Goal: Task Accomplishment & Management: Use online tool/utility

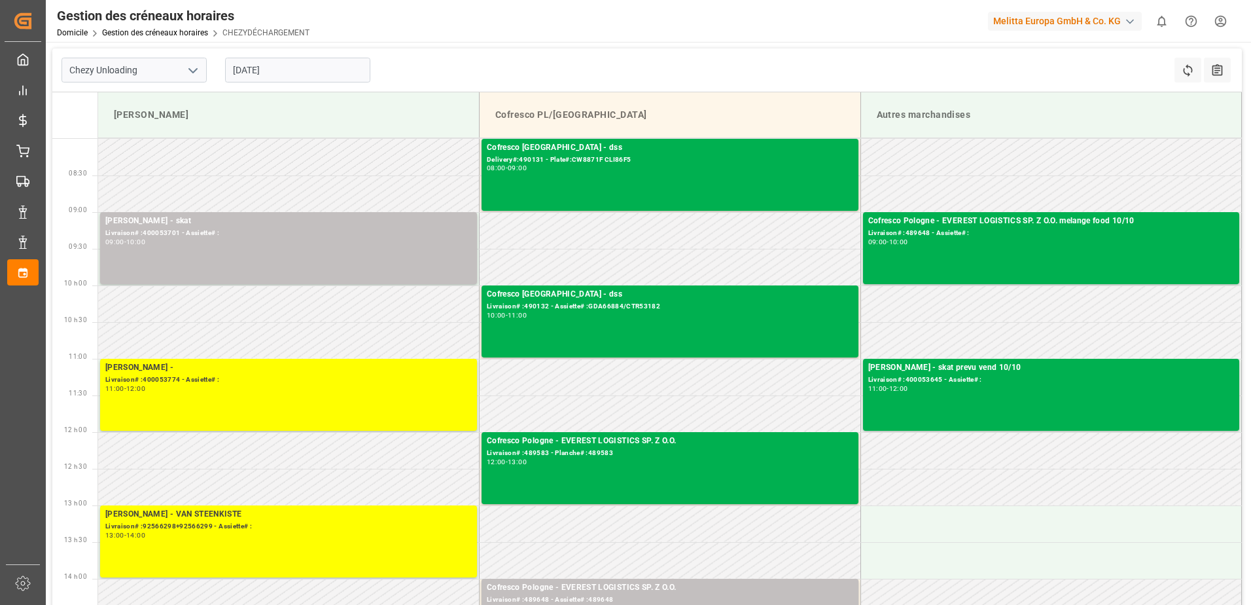
scroll to position [196, 0]
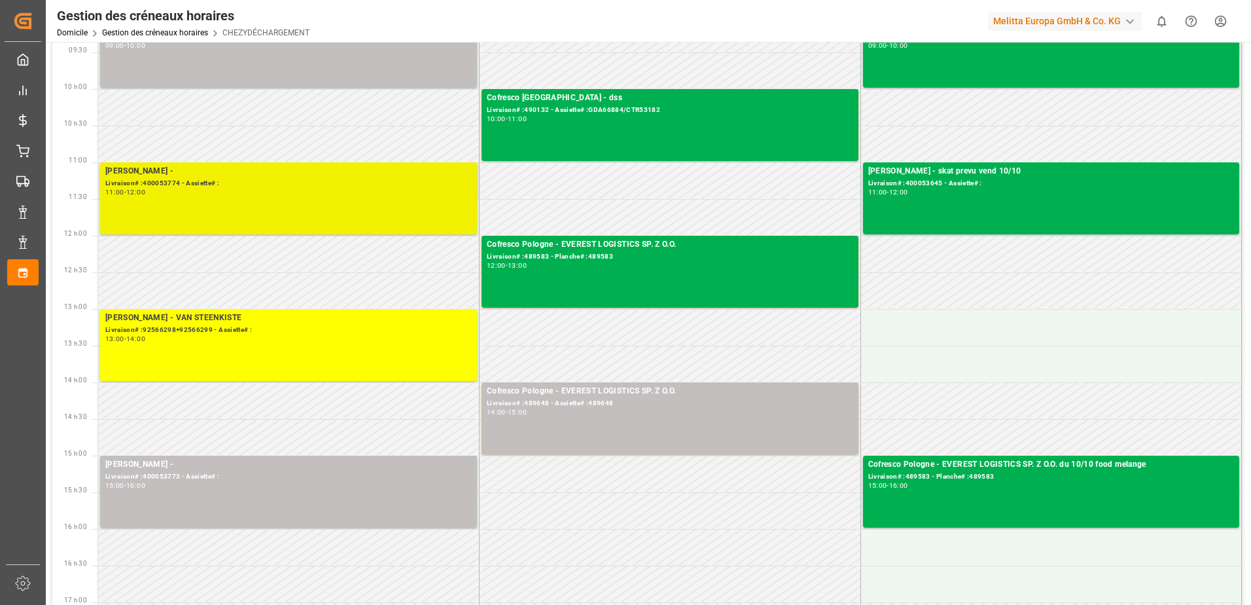
click at [362, 181] on div "Livraison# :400053774 - Assiette# :" at bounding box center [288, 183] width 367 height 11
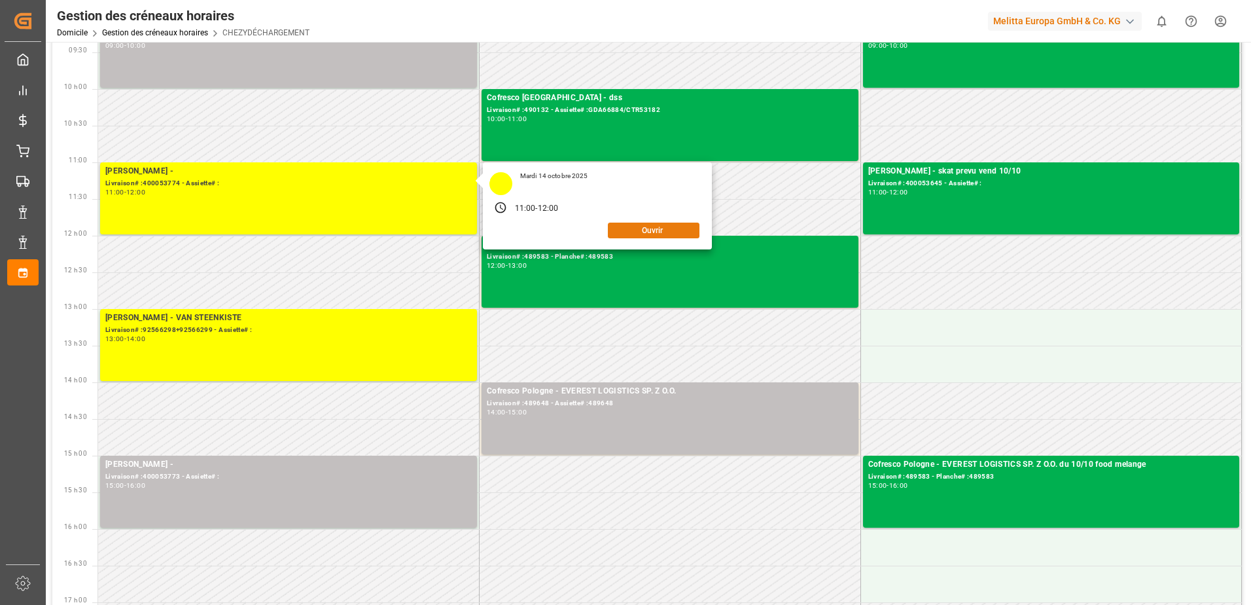
click at [662, 232] on button "Ouvrir" at bounding box center [654, 231] width 92 height 16
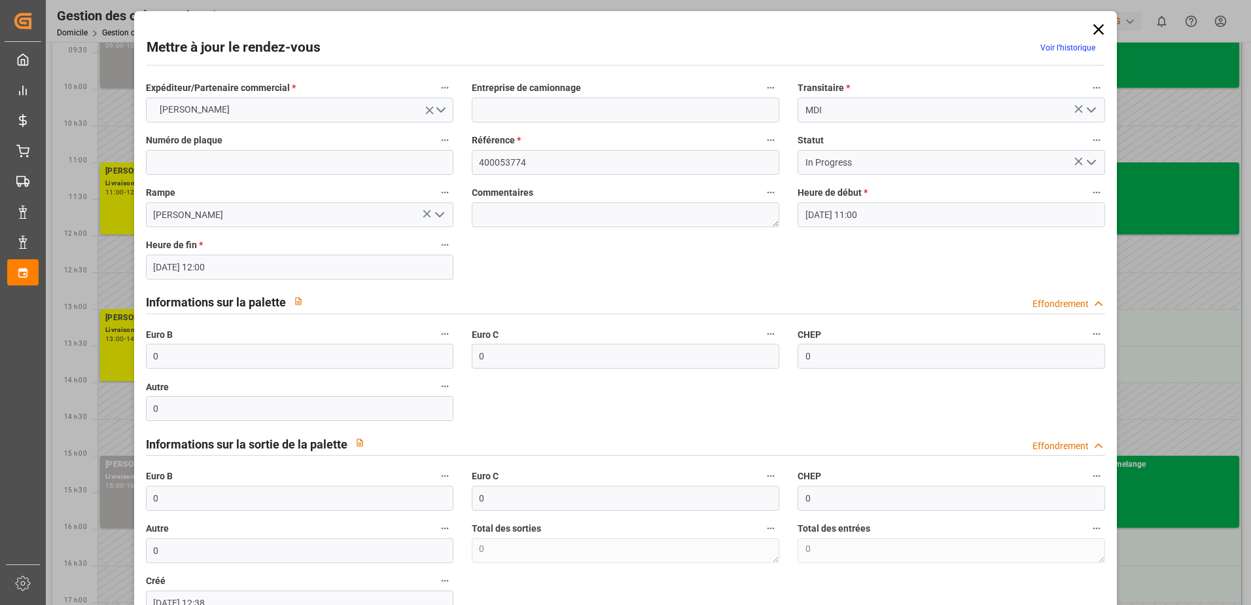
click at [1090, 168] on icon "Ouvrir le menu" at bounding box center [1092, 162] width 16 height 16
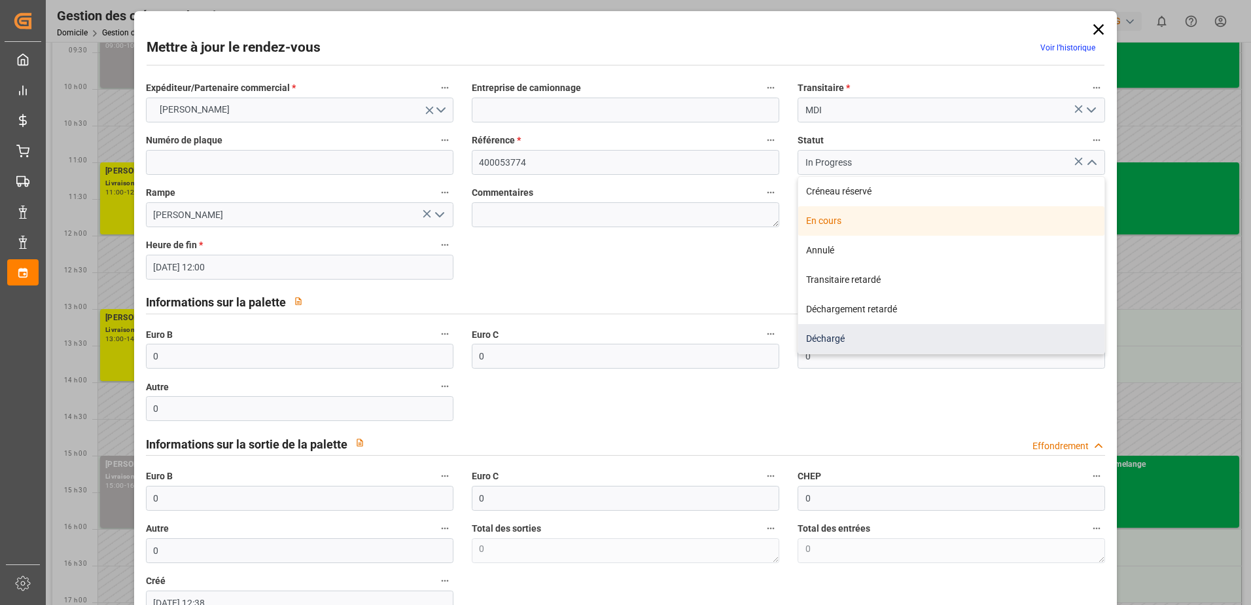
click at [846, 333] on div "Déchargé" at bounding box center [952, 338] width 306 height 29
type input "Unloaded"
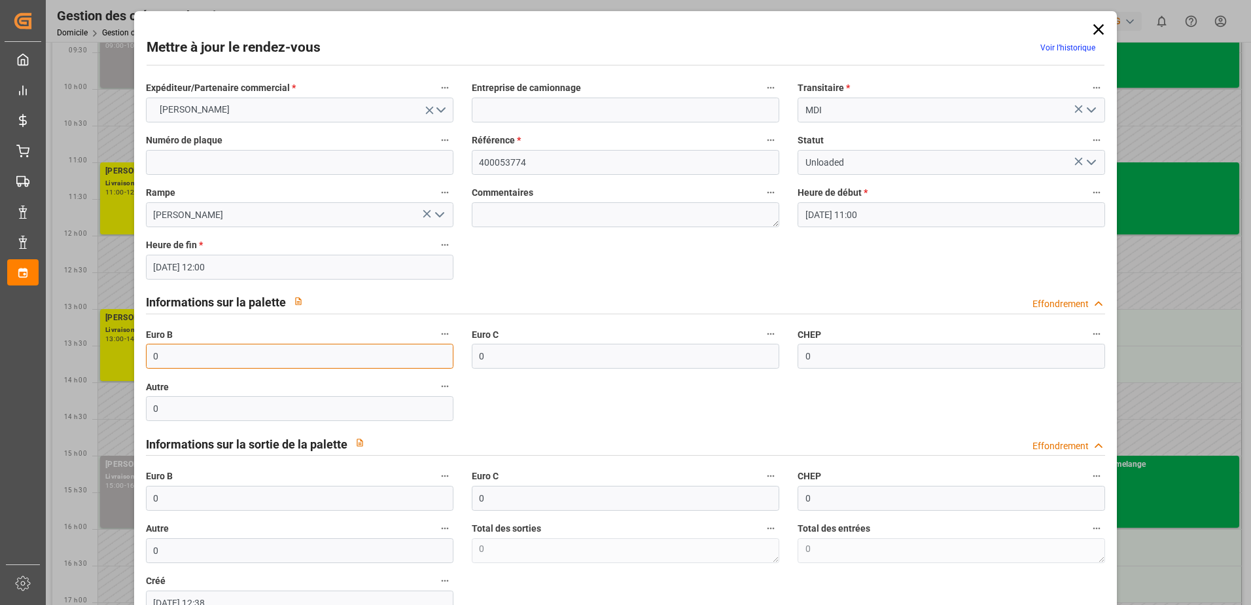
click at [293, 361] on input "0" at bounding box center [300, 356] width 308 height 25
type input "61"
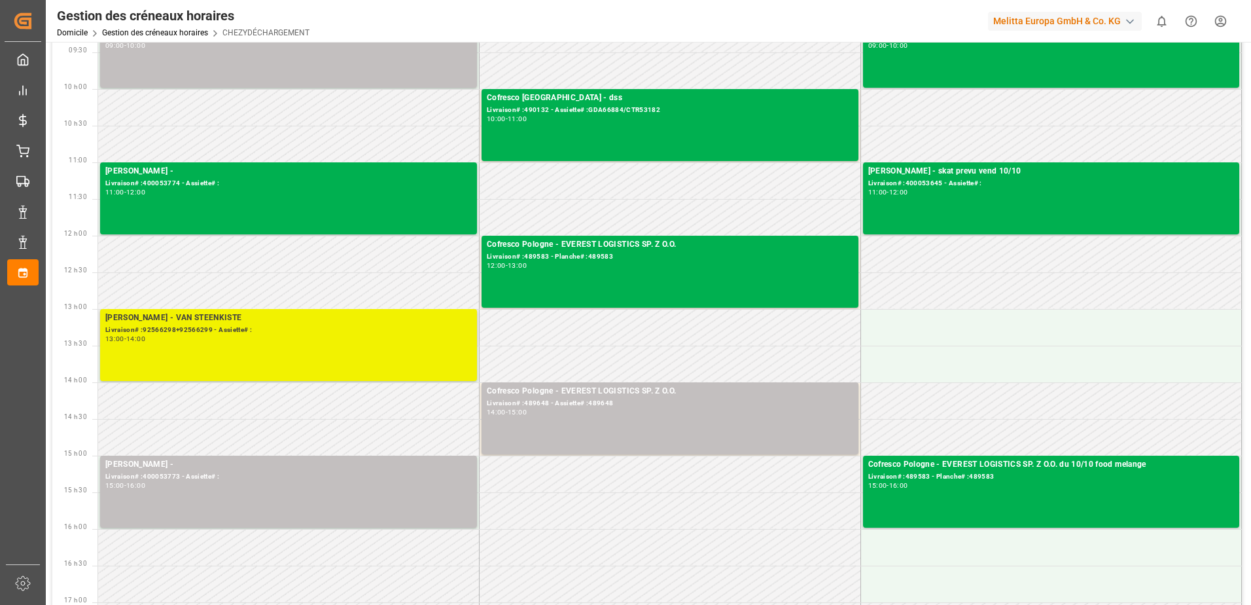
click at [234, 357] on div "[PERSON_NAME] - VAN STEENKISTE Livraison# :92566298+92566299 - Assiette# : 13:0…" at bounding box center [288, 345] width 367 height 67
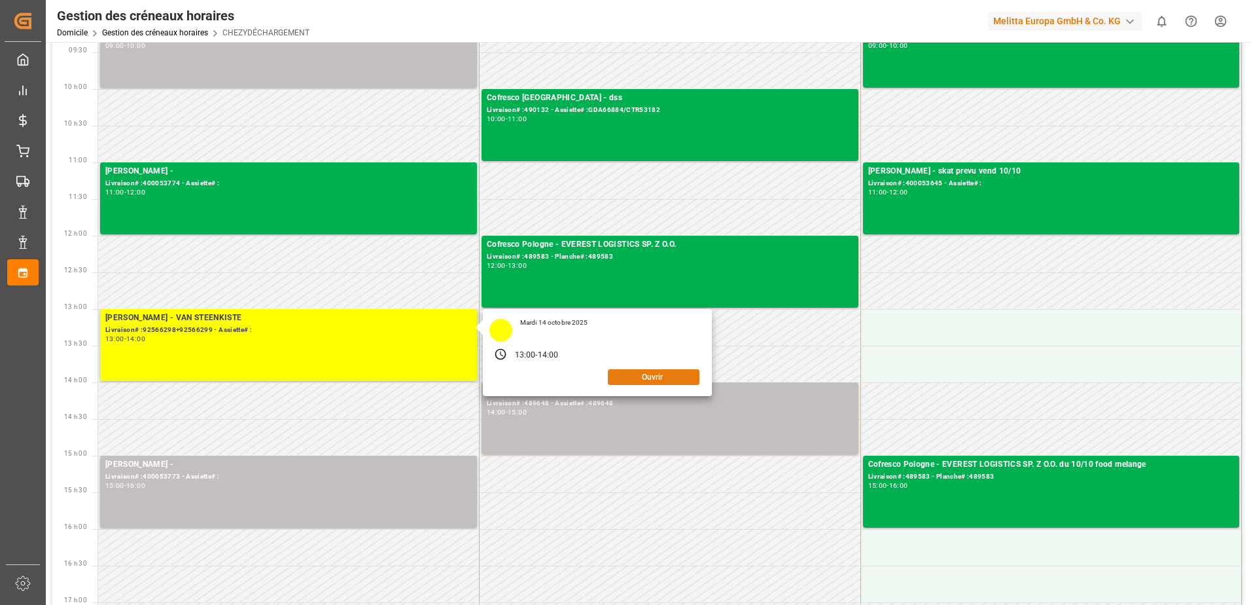
click at [630, 376] on button "Ouvrir" at bounding box center [654, 377] width 92 height 16
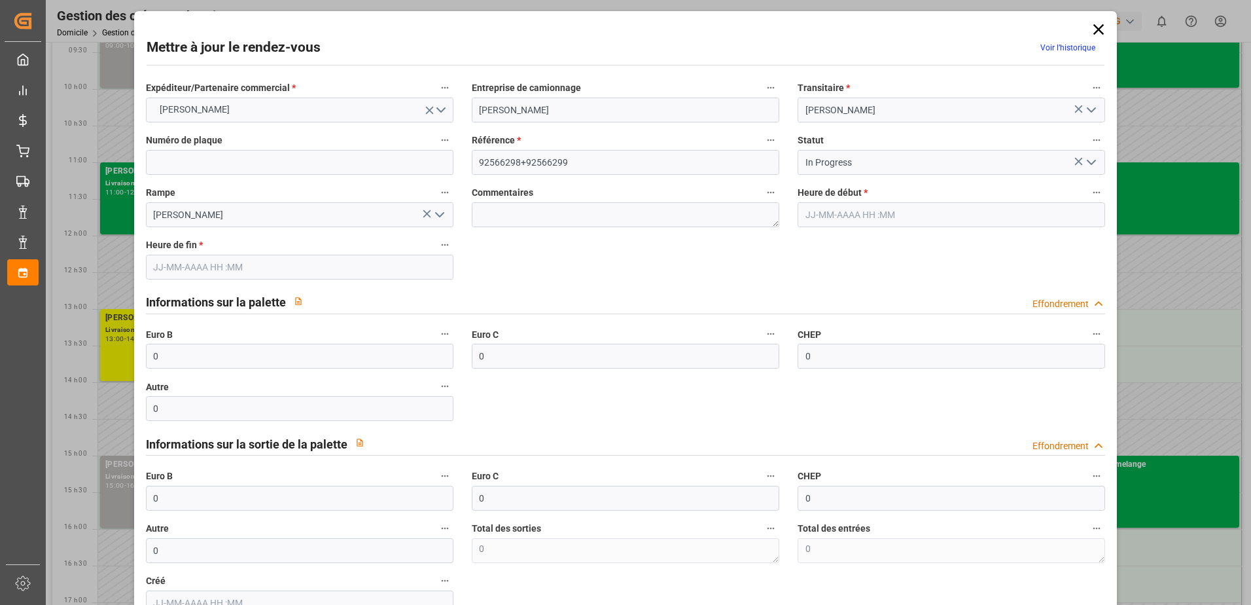
type input "[DATE] 13:00"
type input "[DATE] 14:00"
type input "[DATE] 11:19"
click at [1088, 162] on icon "Ouvrir le menu" at bounding box center [1092, 162] width 16 height 16
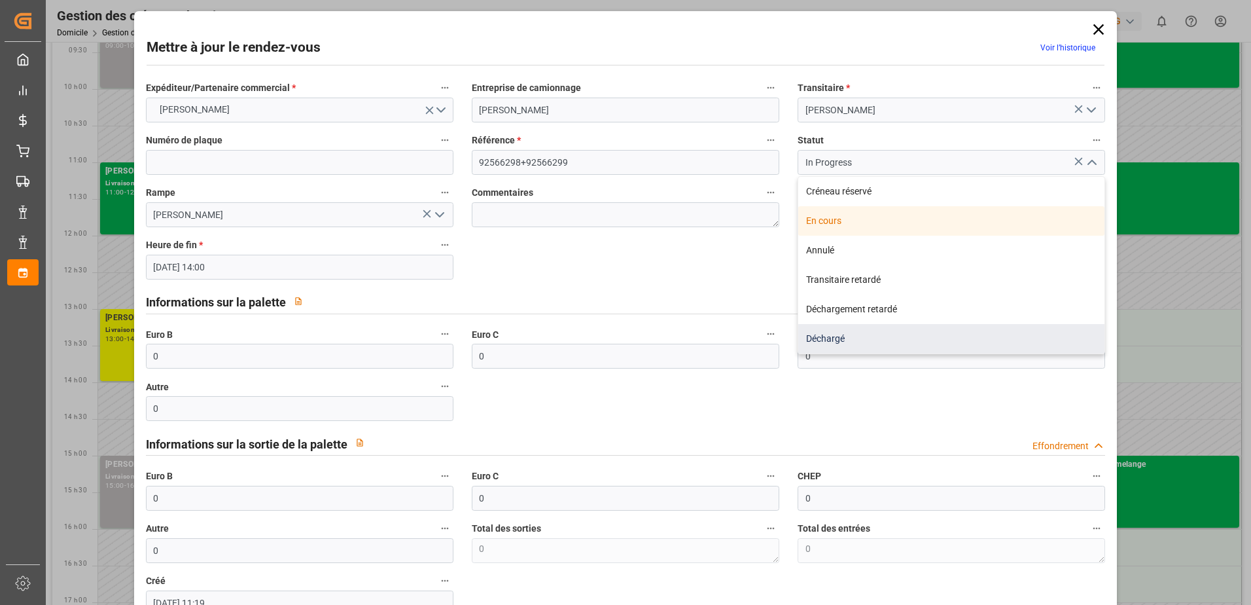
click at [828, 338] on div "Déchargé" at bounding box center [952, 338] width 306 height 29
type input "Unloaded"
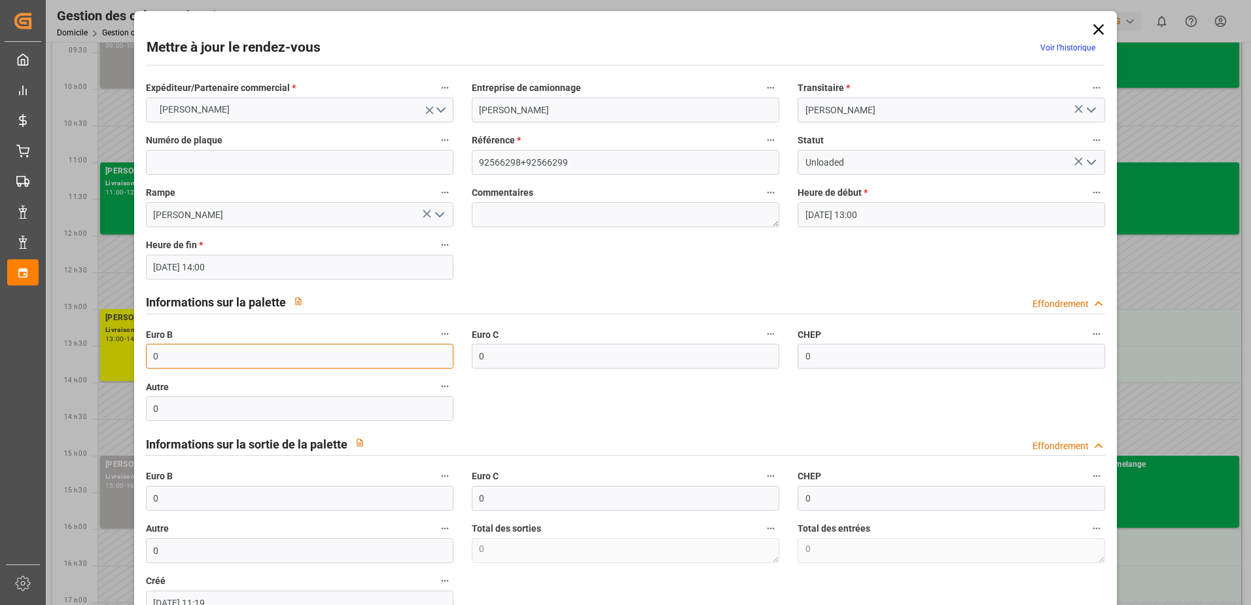
click at [338, 357] on input "0" at bounding box center [300, 356] width 308 height 25
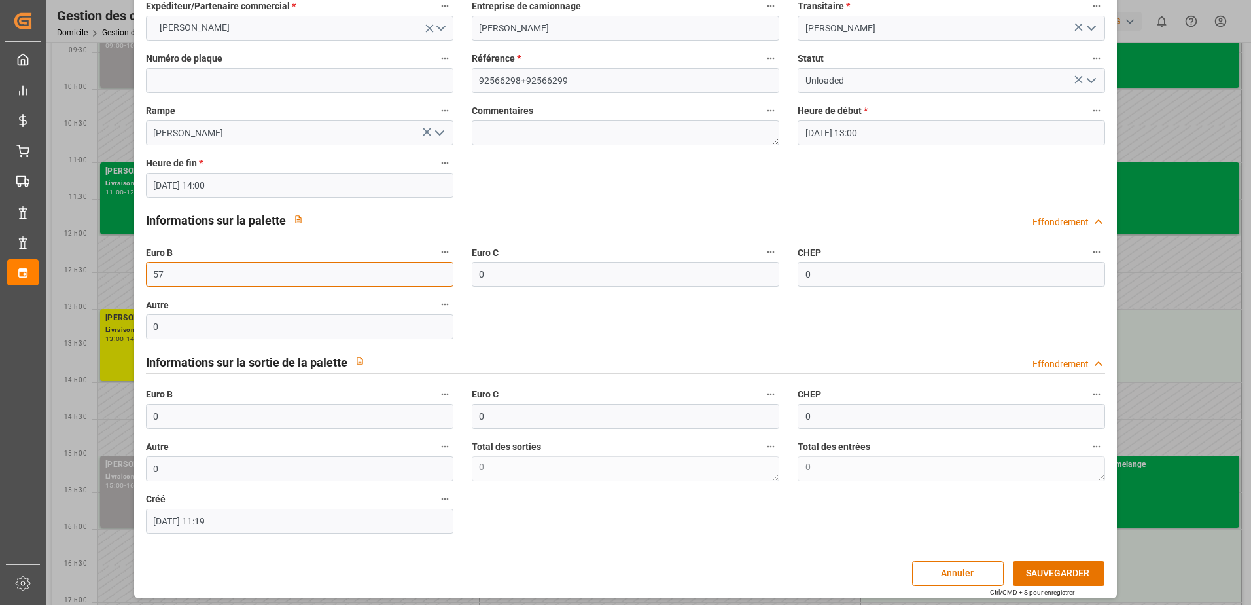
scroll to position [86, 0]
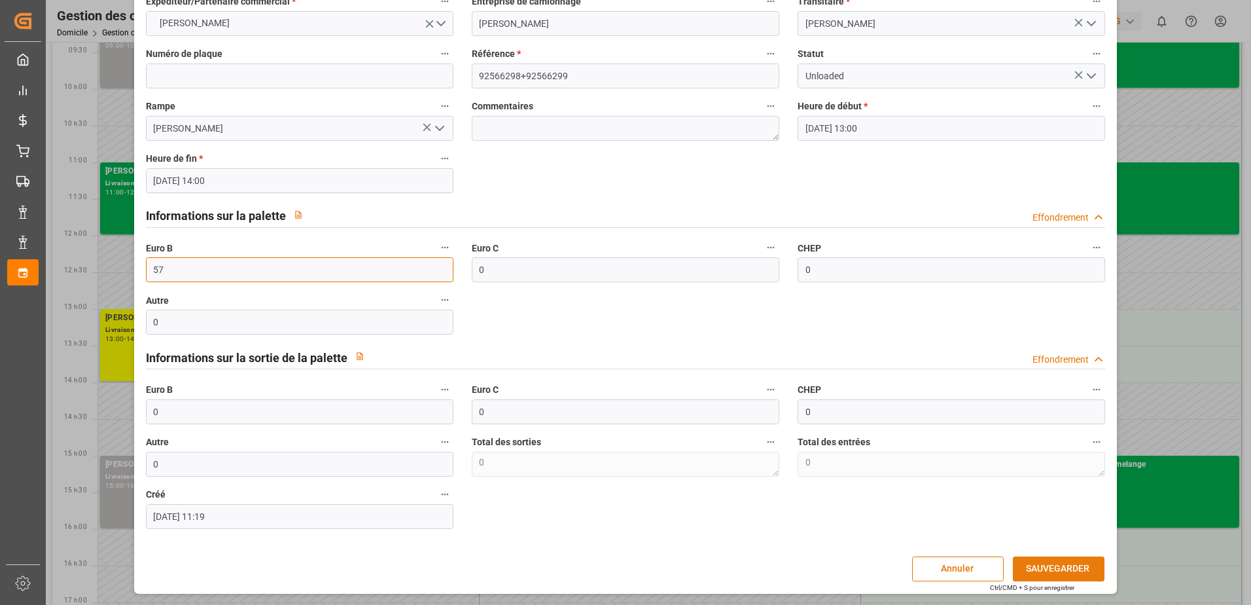
type input "57"
click at [1068, 571] on button "SAUVEGARDER" at bounding box center [1059, 568] width 92 height 25
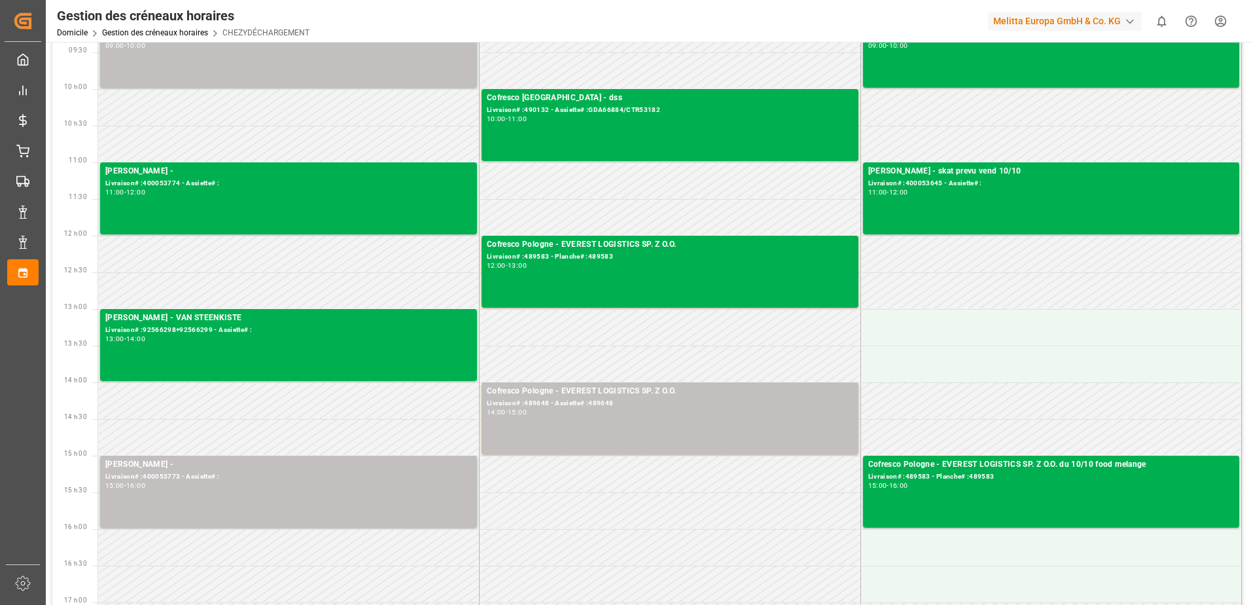
scroll to position [131, 0]
